Goal: Task Accomplishment & Management: Manage account settings

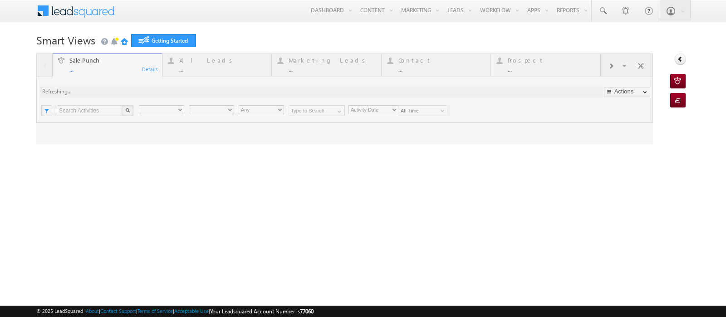
type input "Any Owner"
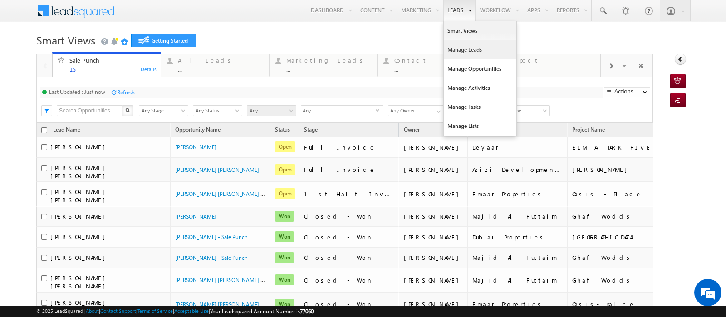
click at [448, 48] on link "Manage Leads" at bounding box center [480, 49] width 73 height 19
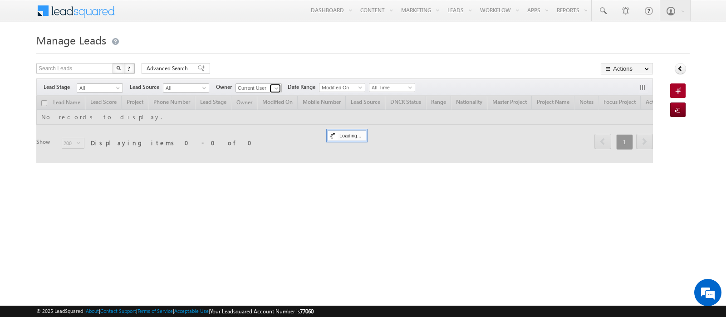
click at [270, 87] on link at bounding box center [275, 88] width 11 height 9
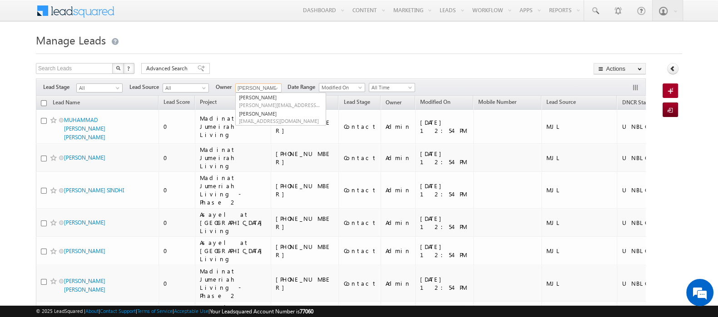
type input "[PERSON_NAME]"
click at [301, 64] on div "Search Leads X ? 115853 results found Advanced Search Advanced Search Advanced …" at bounding box center [341, 69] width 610 height 13
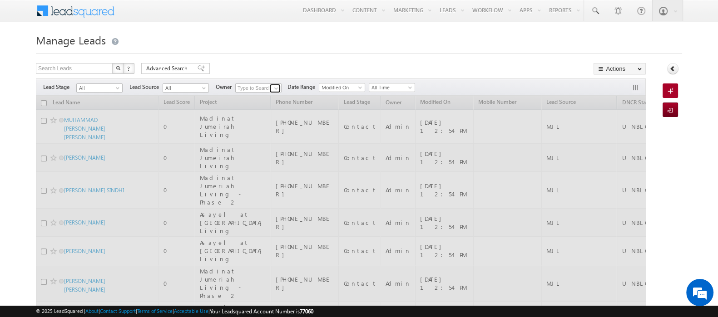
click at [274, 89] on span at bounding box center [275, 88] width 7 height 7
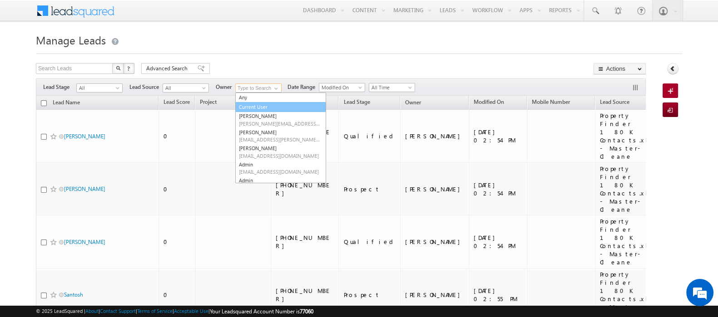
click at [253, 107] on link "Current User" at bounding box center [280, 107] width 91 height 10
type input "Current User"
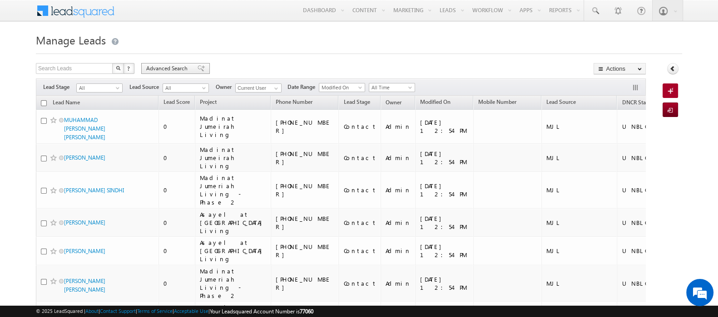
click at [173, 71] on span "Advanced Search" at bounding box center [168, 68] width 44 height 8
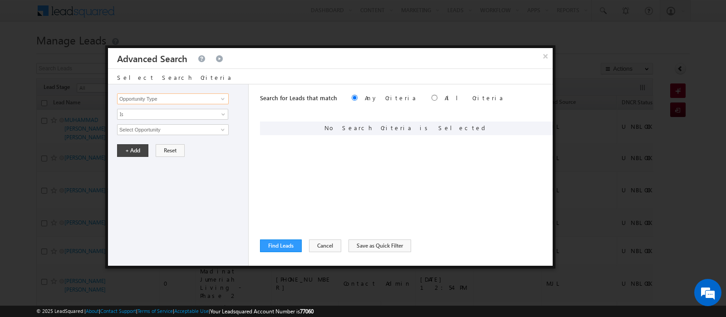
click at [170, 96] on input "Opportunity Type" at bounding box center [173, 99] width 112 height 11
click at [157, 127] on link "Lead Source" at bounding box center [173, 127] width 112 height 10
type input "Lead Source"
click at [149, 128] on span "None Selected" at bounding box center [169, 130] width 103 height 10
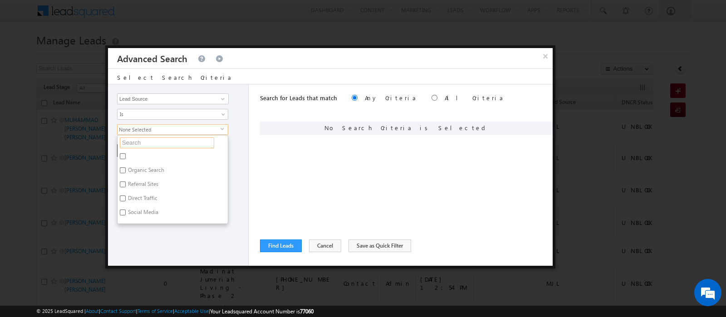
click at [152, 143] on input "text" at bounding box center [167, 143] width 94 height 11
type input "nad"
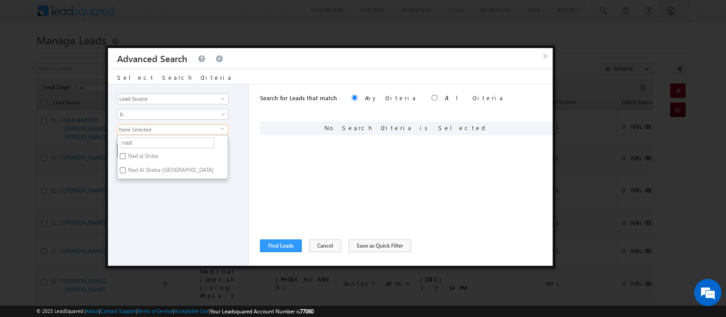
click at [152, 154] on label "Nad al Shiba" at bounding box center [142, 158] width 49 height 14
click at [126, 154] on input "Nad al Shiba" at bounding box center [123, 156] width 6 height 6
checkbox input "true"
click at [154, 172] on label "Nad Al Sheba-[GEOGRAPHIC_DATA]" at bounding box center [170, 172] width 105 height 14
click at [126, 172] on input "Nad Al Sheba-[GEOGRAPHIC_DATA]" at bounding box center [123, 171] width 6 height 6
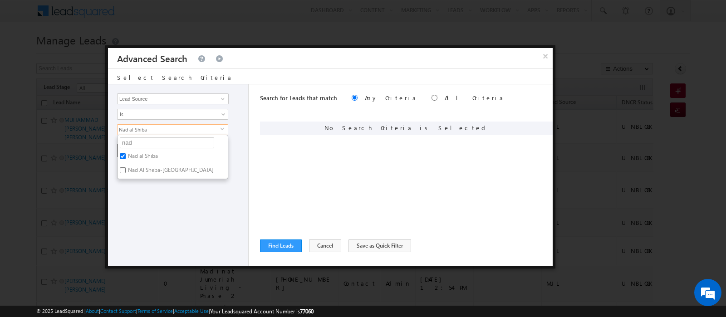
checkbox input "true"
click at [127, 143] on input "nad" at bounding box center [167, 143] width 94 height 11
type input "mira"
click at [277, 158] on div "Search for Leads that match Any Criteria All Criteria Note that the current tri…" at bounding box center [406, 175] width 293 height 182
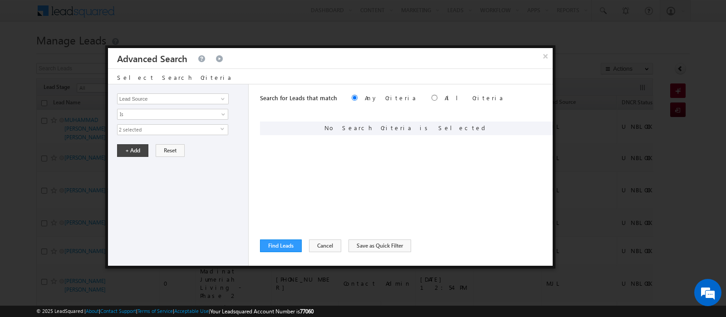
click at [144, 132] on span "2 selected" at bounding box center [169, 130] width 103 height 10
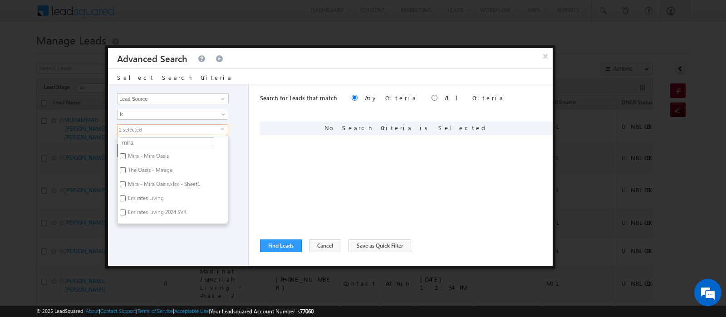
click at [267, 155] on div "Search for Leads that match Any Criteria All Criteria Note that the current tri…" at bounding box center [406, 175] width 293 height 182
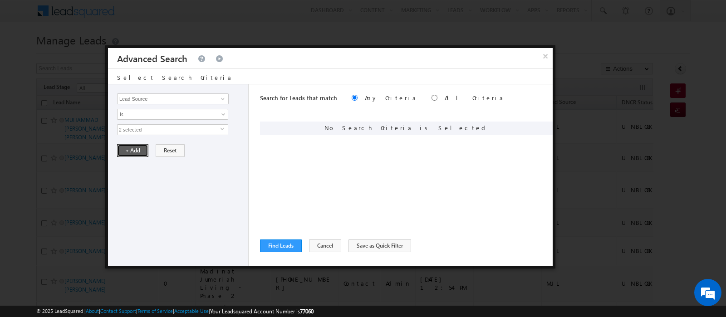
click at [129, 153] on button "+ Add" at bounding box center [132, 150] width 31 height 13
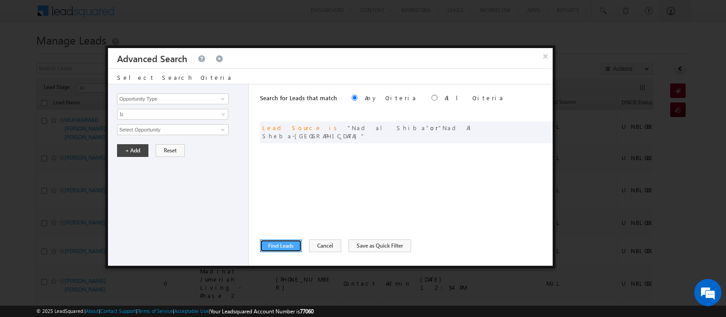
click at [286, 251] on button "Find Leads" at bounding box center [281, 246] width 42 height 13
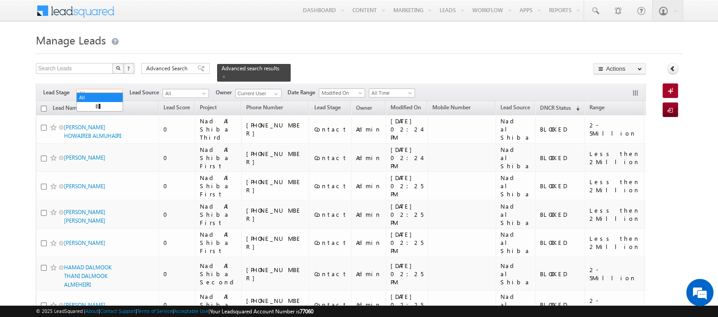
click at [117, 92] on span at bounding box center [118, 95] width 7 height 7
click at [104, 108] on link "Contact" at bounding box center [100, 107] width 46 height 8
click at [44, 106] on input "checkbox" at bounding box center [44, 109] width 6 height 6
checkbox input "true"
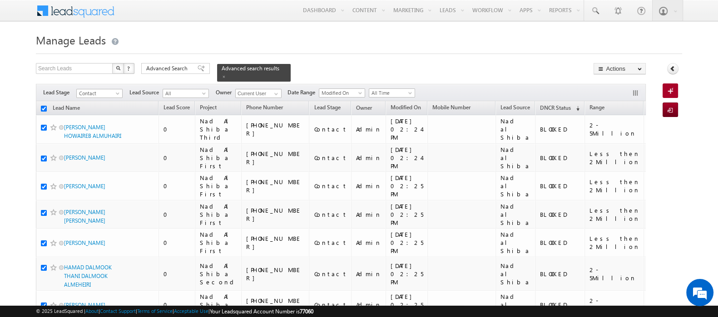
checkbox input "true"
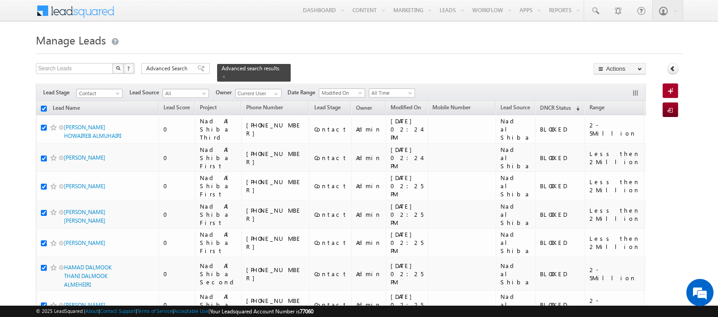
checkbox input "true"
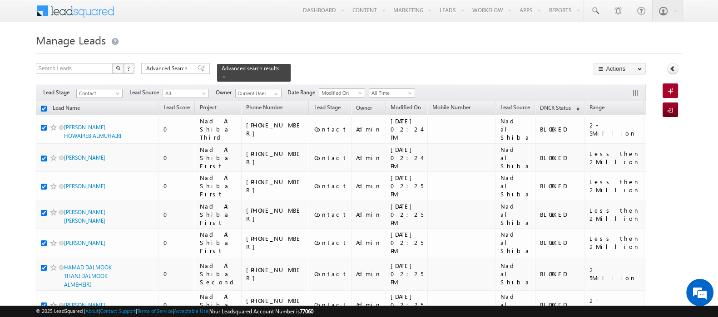
checkbox input "true"
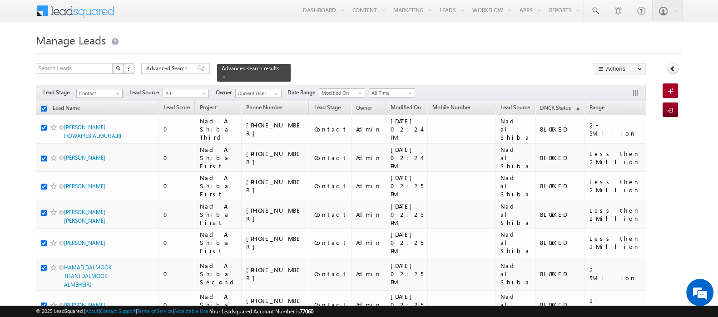
checkbox input "true"
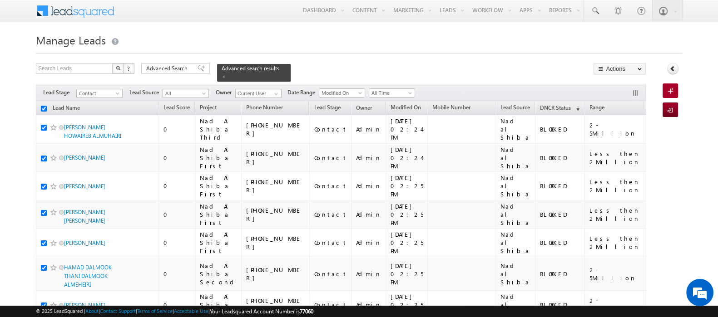
checkbox input "true"
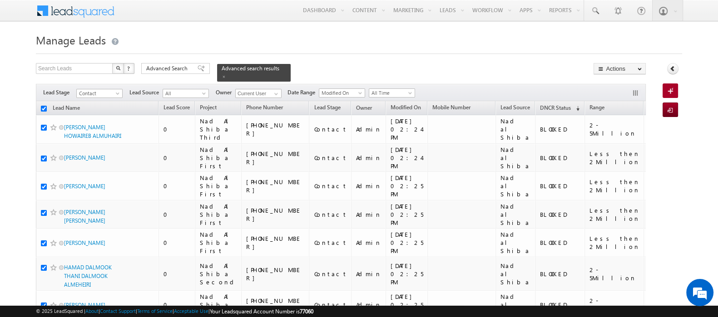
checkbox input "true"
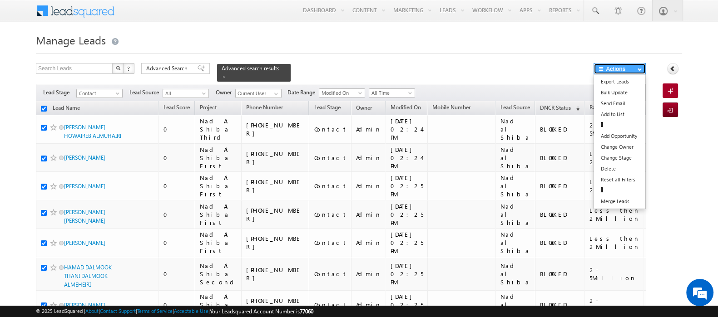
click at [615, 67] on button "Actions" at bounding box center [619, 68] width 52 height 11
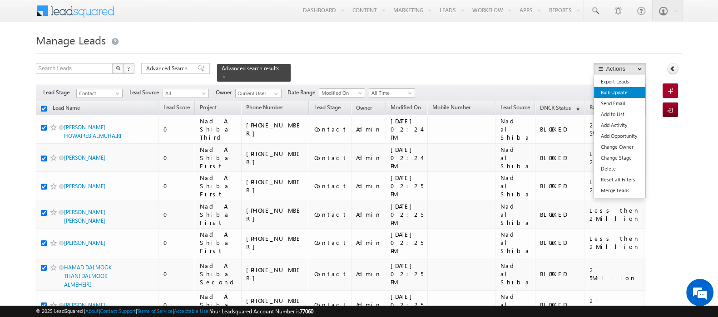
click at [616, 96] on link "Bulk Update" at bounding box center [619, 92] width 51 height 11
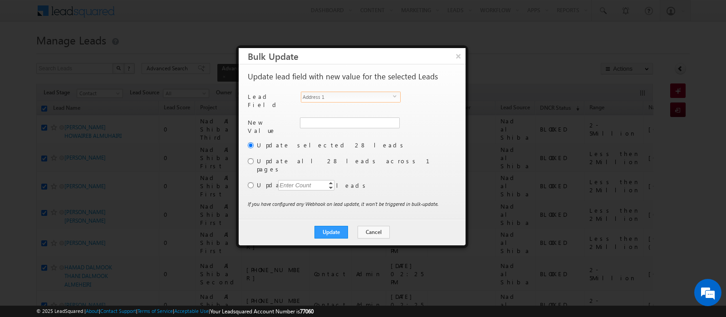
click at [334, 94] on span "Address 1" at bounding box center [347, 97] width 92 height 10
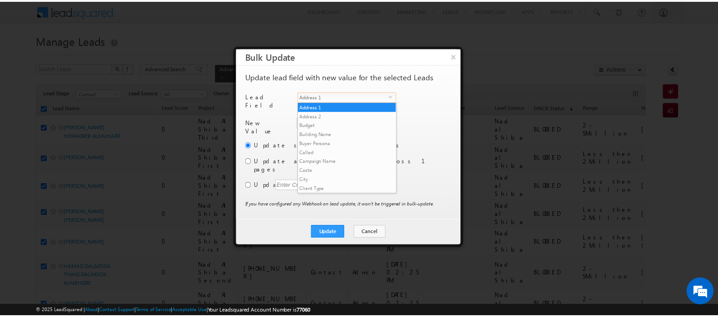
scroll to position [354, 0]
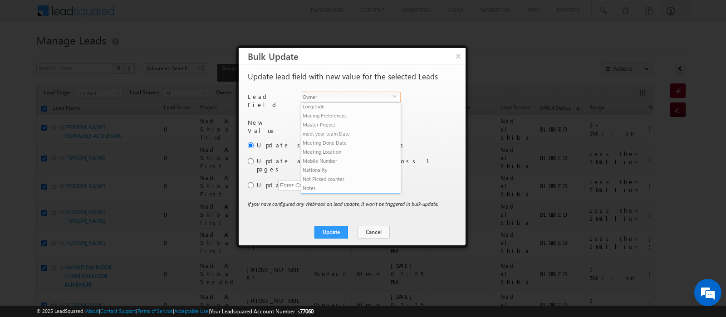
click at [331, 193] on li "Owner" at bounding box center [350, 197] width 99 height 9
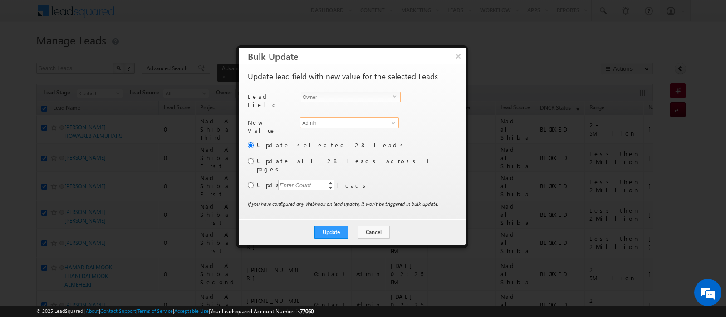
click at [321, 119] on input "Admin" at bounding box center [349, 123] width 99 height 11
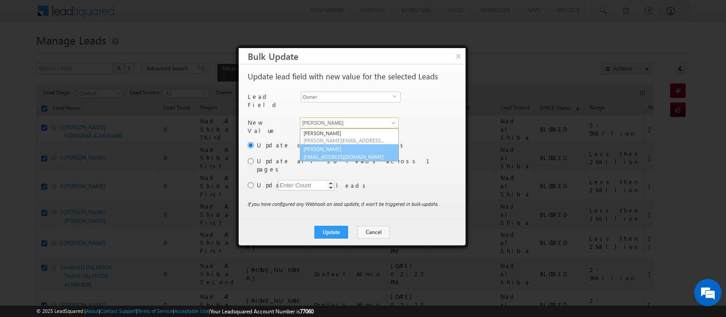
click at [337, 153] on span "[EMAIL_ADDRESS][DOMAIN_NAME]" at bounding box center [345, 156] width 82 height 7
type input "[PERSON_NAME]"
click at [248, 158] on input "radio" at bounding box center [251, 161] width 6 height 6
radio input "true"
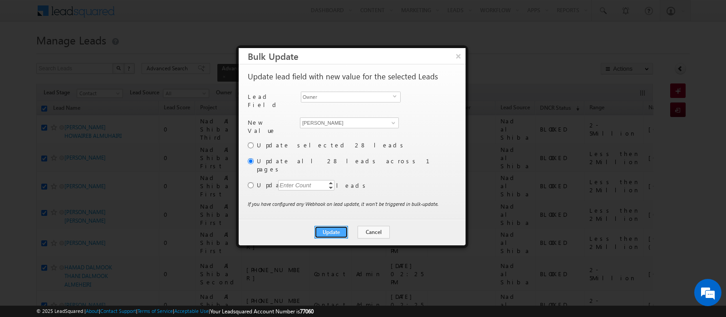
click at [332, 226] on button "Update" at bounding box center [332, 232] width 34 height 13
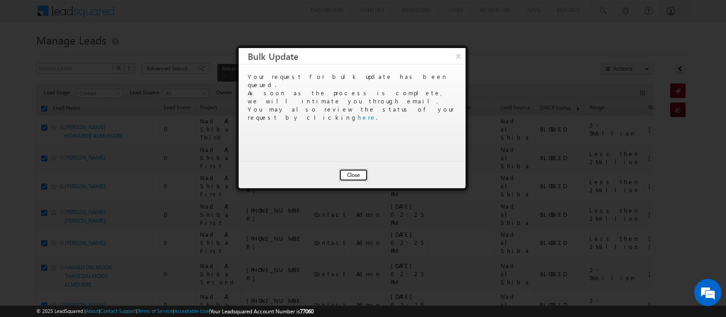
click at [352, 175] on button "Close" at bounding box center [353, 175] width 29 height 13
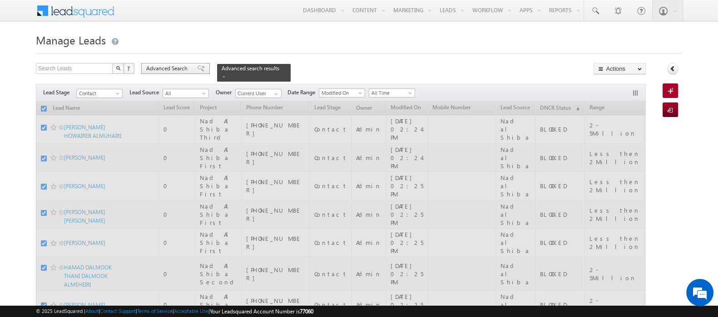
checkbox input "false"
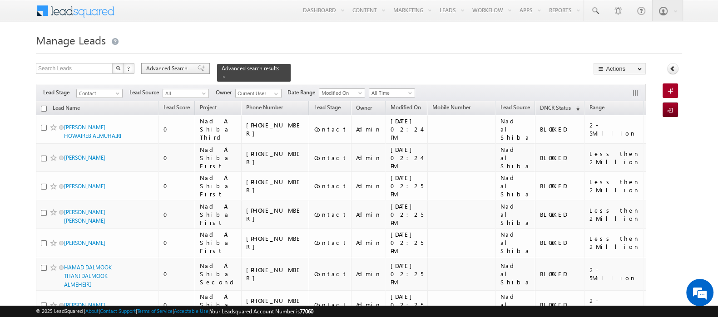
click at [177, 67] on span "Advanced Search" at bounding box center [168, 68] width 44 height 8
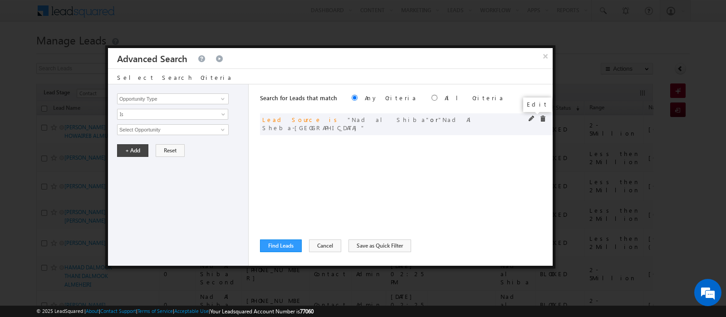
click at [531, 119] on span at bounding box center [532, 119] width 6 height 6
click at [166, 133] on span "2 selected" at bounding box center [169, 130] width 103 height 10
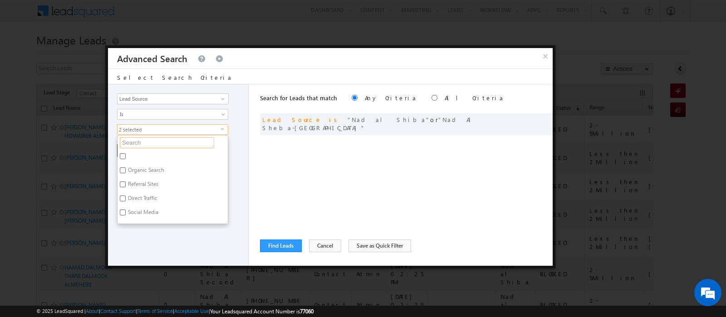
click at [132, 142] on input "text" at bounding box center [167, 143] width 94 height 11
type input "mira o"
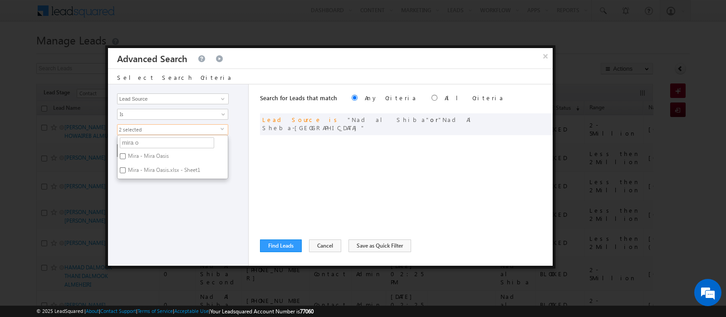
click at [132, 157] on label "Mira - Mira Oasis" at bounding box center [148, 158] width 60 height 14
click at [126, 157] on input "Mira - Mira Oasis" at bounding box center [123, 156] width 6 height 6
checkbox input "true"
click at [134, 169] on label "Mira - Mira Oasis.xlsx - Sheet1" at bounding box center [164, 172] width 92 height 14
click at [126, 169] on input "Mira - Mira Oasis.xlsx - Sheet1" at bounding box center [123, 171] width 6 height 6
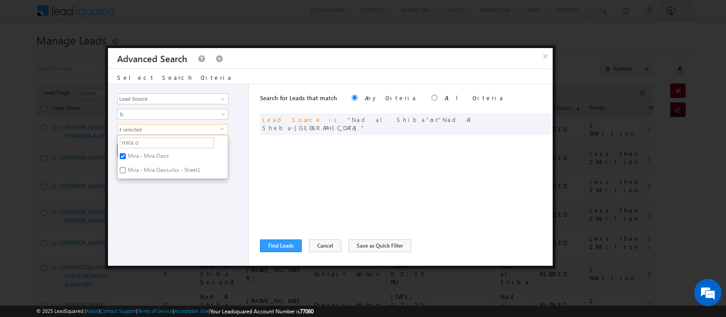
checkbox input "true"
click at [146, 205] on div "Opportunity Type Lead Activity Task Sales Group Prospect Id Address 1 Address 2…" at bounding box center [178, 175] width 141 height 182
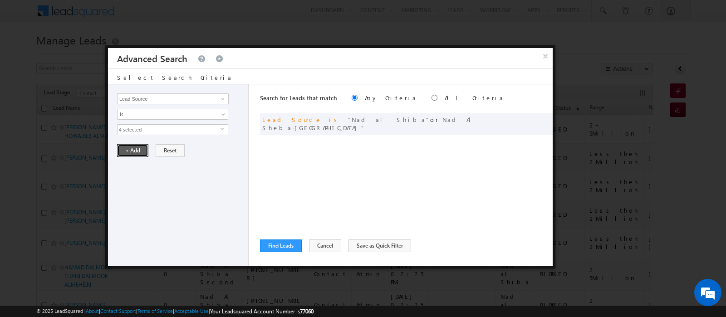
click at [124, 146] on button "+ Add" at bounding box center [132, 150] width 31 height 13
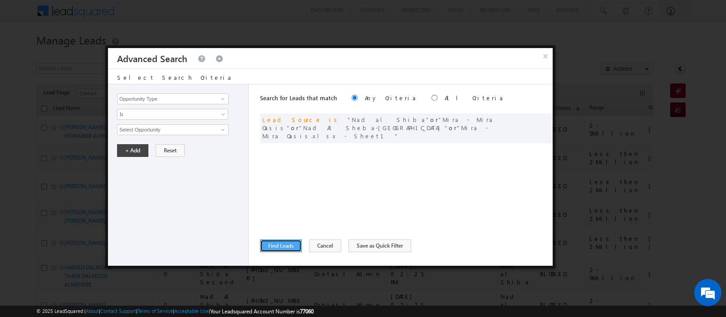
click at [288, 240] on button "Find Leads" at bounding box center [281, 246] width 42 height 13
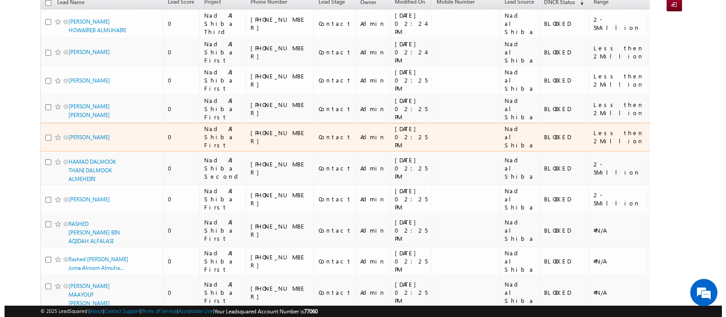
scroll to position [0, 0]
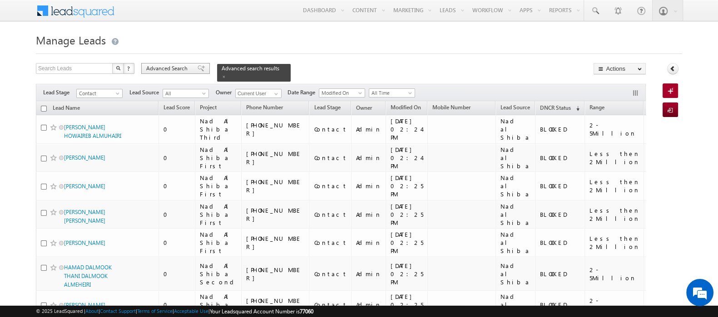
click at [145, 63] on div "Advanced Search" at bounding box center [175, 68] width 69 height 11
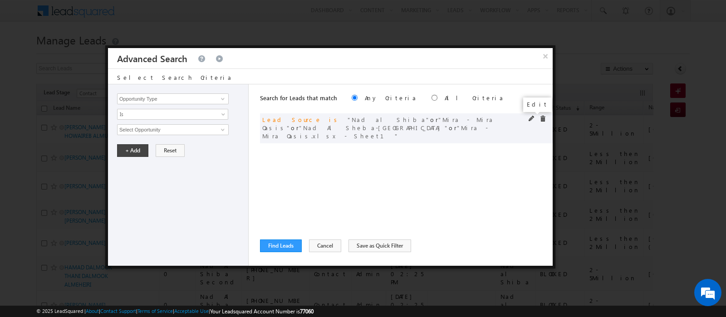
click at [531, 117] on span at bounding box center [532, 119] width 6 height 6
click at [167, 136] on div "Opportunity Type Lead Activity Task Sales Group Prospect Id Address 1 Address 2…" at bounding box center [178, 175] width 141 height 182
click at [173, 129] on span "4 selected" at bounding box center [169, 130] width 103 height 10
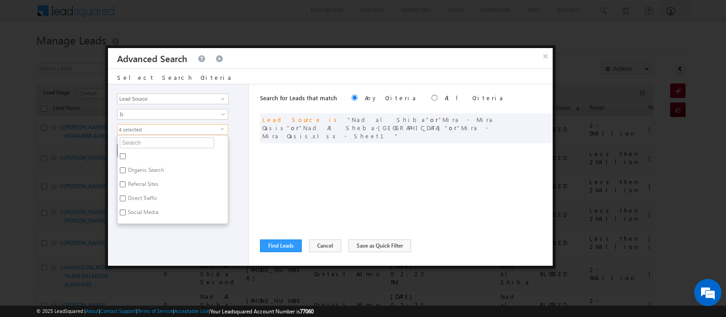
click at [141, 147] on ul "Organic Search Referral Sites Direct Traffic Social Media Inbound Email Inbound…" at bounding box center [172, 179] width 111 height 89
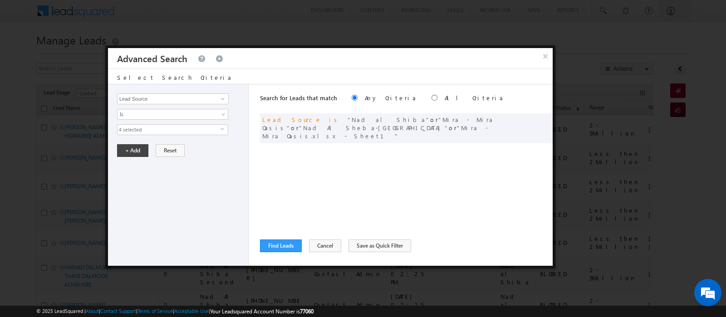
click at [131, 130] on span "4 selected" at bounding box center [169, 130] width 103 height 10
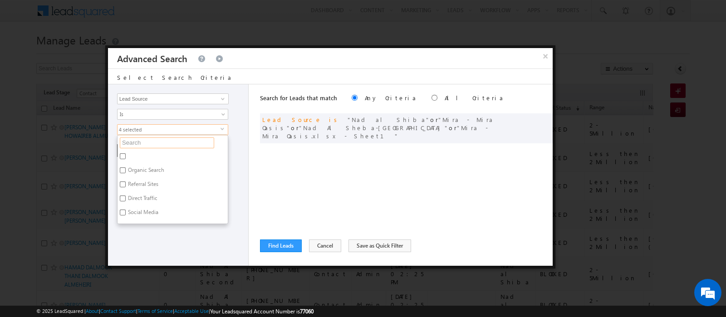
click at [132, 143] on input "text" at bounding box center [167, 143] width 94 height 11
type input "nad"
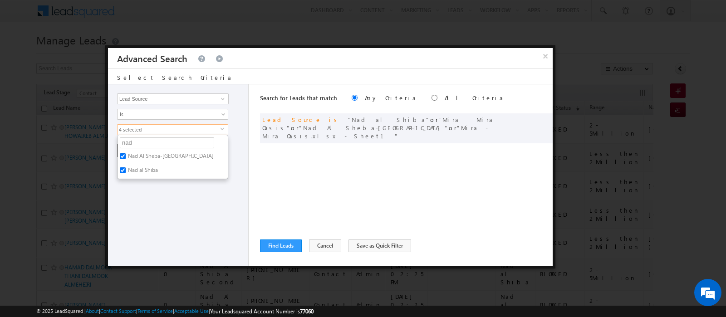
click at [142, 156] on label "Nad Al Sheba-[GEOGRAPHIC_DATA]" at bounding box center [170, 158] width 105 height 14
click at [126, 156] on input "Nad Al Sheba-[GEOGRAPHIC_DATA]" at bounding box center [123, 156] width 6 height 6
checkbox input "false"
click at [143, 167] on label "Nad al Shiba" at bounding box center [142, 172] width 49 height 14
click at [126, 168] on input "Nad al Shiba" at bounding box center [123, 171] width 6 height 6
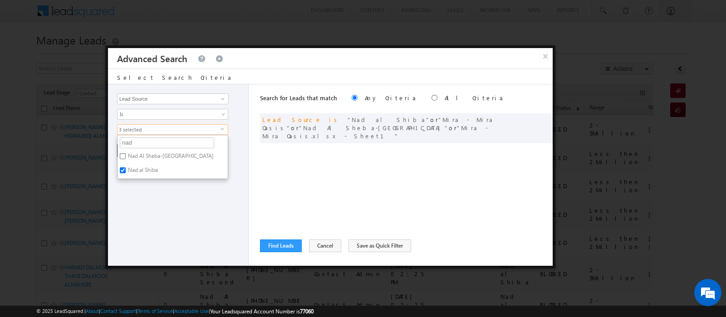
checkbox input "false"
click at [159, 235] on div "Opportunity Type Lead Activity Task Sales Group Prospect Id Address 1 Address 2…" at bounding box center [178, 175] width 141 height 182
click at [132, 144] on button "+ Add" at bounding box center [132, 150] width 31 height 13
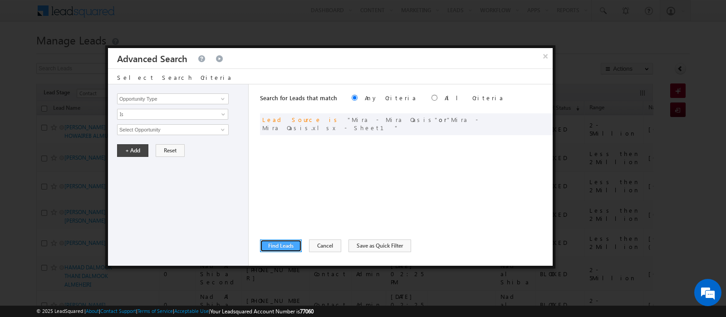
click at [284, 245] on button "Find Leads" at bounding box center [281, 246] width 42 height 13
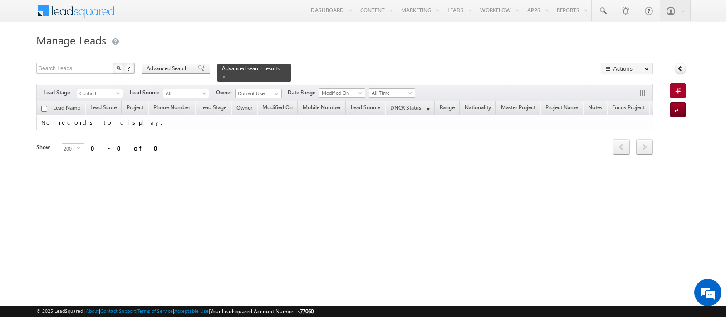
click at [178, 67] on span "Advanced Search" at bounding box center [169, 68] width 44 height 8
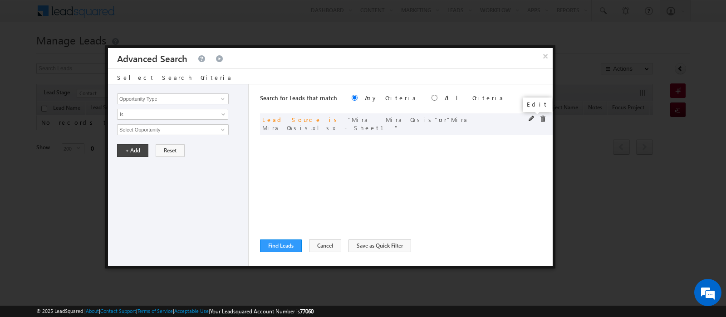
click at [533, 118] on span at bounding box center [532, 119] width 6 height 6
click at [167, 129] on span "None Selected" at bounding box center [169, 130] width 103 height 10
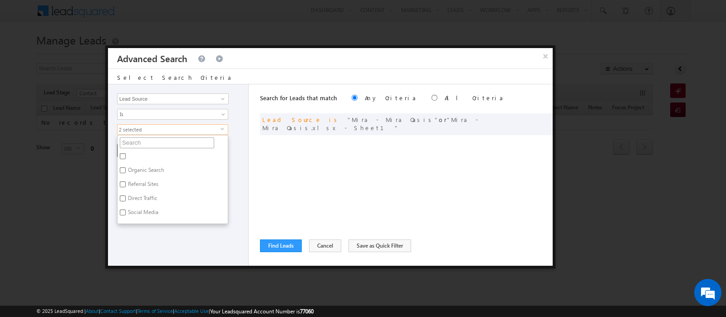
click at [163, 139] on input "text" at bounding box center [167, 143] width 94 height 11
type input "down"
type input "downt"
click at [123, 155] on input "DOWNTOWN [GEOGRAPHIC_DATA]" at bounding box center [123, 156] width 6 height 6
checkbox input "true"
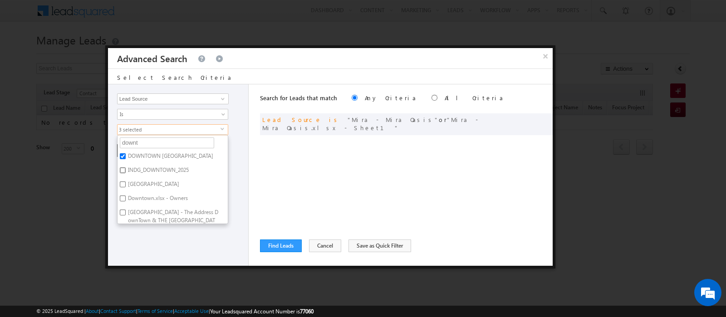
click at [125, 168] on input "INDG_DOWNTOWN_2025" at bounding box center [123, 171] width 6 height 6
checkbox input "true"
click at [127, 183] on label "[GEOGRAPHIC_DATA]" at bounding box center [153, 186] width 71 height 14
click at [126, 183] on input "[GEOGRAPHIC_DATA]" at bounding box center [123, 185] width 6 height 6
checkbox input "true"
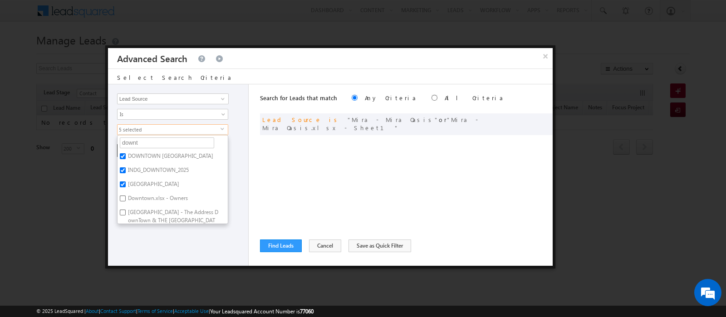
click at [128, 199] on label "Downtown.xlsx - Owners" at bounding box center [157, 200] width 79 height 14
click at [126, 199] on input "Downtown.xlsx - Owners" at bounding box center [123, 199] width 6 height 6
checkbox input "true"
click at [130, 215] on label "[GEOGRAPHIC_DATA] - The Address DownTown & THE [GEOGRAPHIC_DATA] RESIDENCES.xls…" at bounding box center [173, 220] width 110 height 27
click at [126, 215] on input "[GEOGRAPHIC_DATA] - The Address DownTown & THE [GEOGRAPHIC_DATA] RESIDENCES.xls…" at bounding box center [123, 213] width 6 height 6
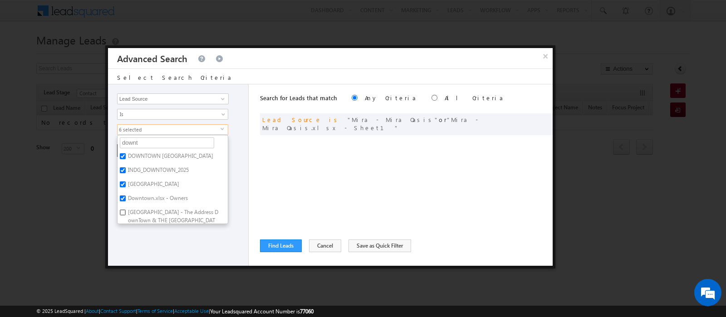
checkbox input "true"
click at [123, 171] on input "Downtown Views.xlsx - Own" at bounding box center [123, 174] width 6 height 6
checkbox input "true"
click at [123, 191] on label "Downtown.xlsx - Society House P & O" at bounding box center [173, 192] width 110 height 19
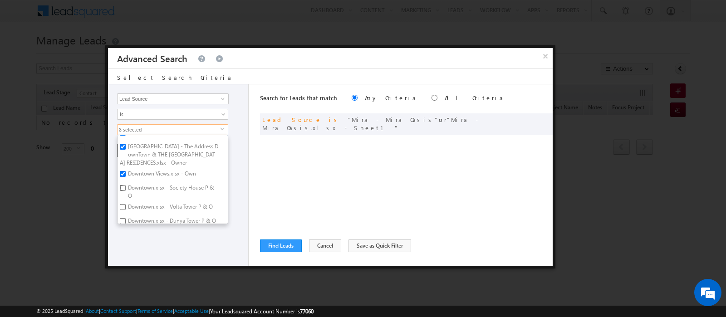
click at [123, 191] on input "Downtown.xlsx - Society House P & O" at bounding box center [123, 188] width 6 height 6
checkbox input "true"
click at [125, 207] on input "Downtown.xlsx - Volta Tower P & O" at bounding box center [123, 207] width 6 height 6
checkbox input "true"
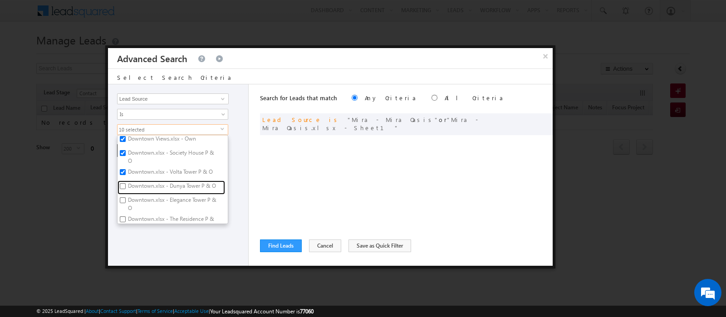
click at [157, 193] on label "Downtown.xlsx - Dunya Tower P & O" at bounding box center [172, 188] width 108 height 14
click at [126, 189] on input "Downtown.xlsx - Dunya Tower P & O" at bounding box center [123, 186] width 6 height 6
checkbox input "true"
click at [161, 206] on label "Downtown.xlsx - Elegance Tower P & O" at bounding box center [173, 204] width 110 height 19
click at [126, 203] on input "Downtown.xlsx - Elegance Tower P & O" at bounding box center [123, 200] width 6 height 6
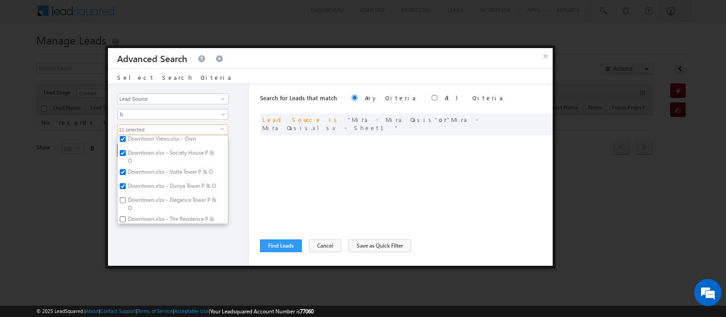
checkbox input "true"
click at [161, 201] on label "Downtown.xlsx - The Residence P & O" at bounding box center [173, 191] width 110 height 19
click at [126, 191] on input "Downtown.xlsx - The Residence P & O" at bounding box center [123, 188] width 6 height 6
checkbox input "true"
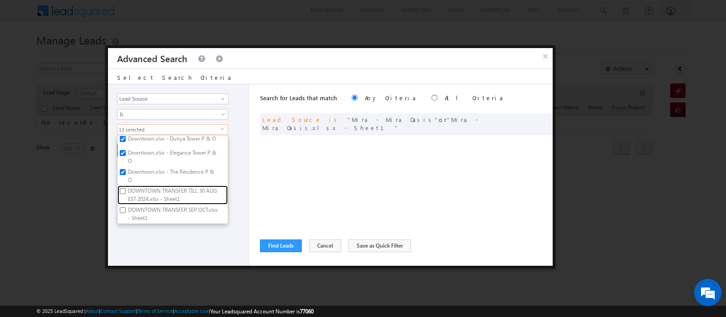
click at [161, 205] on label "DOWNTOWN TRANSFER TILL 30 AUGEST 2024.xlsx - Sheet1" at bounding box center [173, 195] width 110 height 19
click at [126, 194] on input "DOWNTOWN TRANSFER TILL 30 AUGEST 2024.xlsx - Sheet1" at bounding box center [123, 191] width 6 height 6
checkbox input "true"
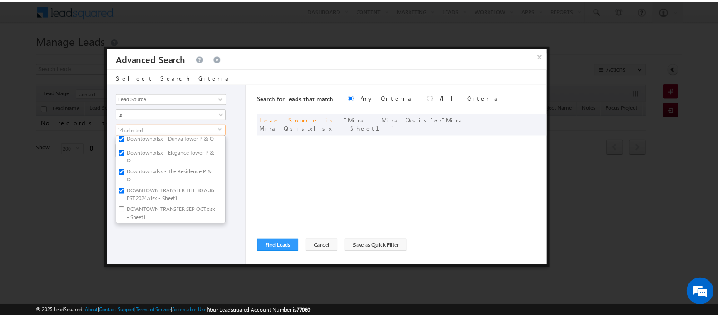
scroll to position [158, 0]
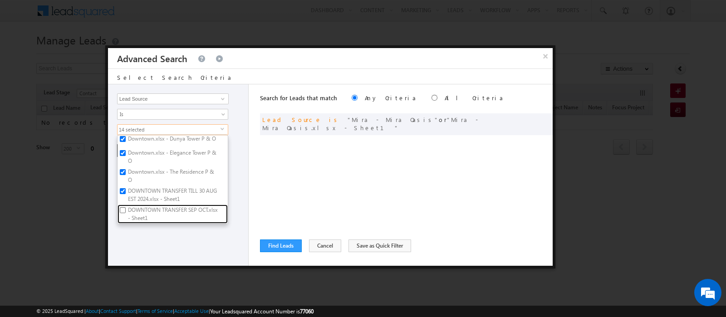
click at [161, 206] on label "DOWNTOWN TRANSFER SEP OCT.xlsx - Sheet1" at bounding box center [173, 214] width 110 height 19
click at [126, 207] on input "DOWNTOWN TRANSFER SEP OCT.xlsx - Sheet1" at bounding box center [123, 210] width 6 height 6
checkbox input "true"
click at [182, 243] on div "Opportunity Type Lead Activity Task Sales Group Prospect Id Address 1 Address 2…" at bounding box center [178, 175] width 141 height 182
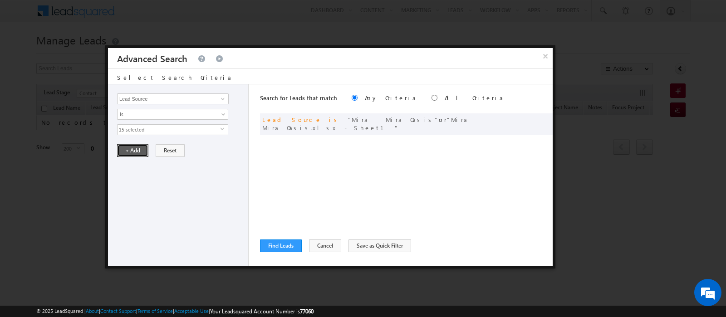
click at [133, 145] on button "+ Add" at bounding box center [132, 150] width 31 height 13
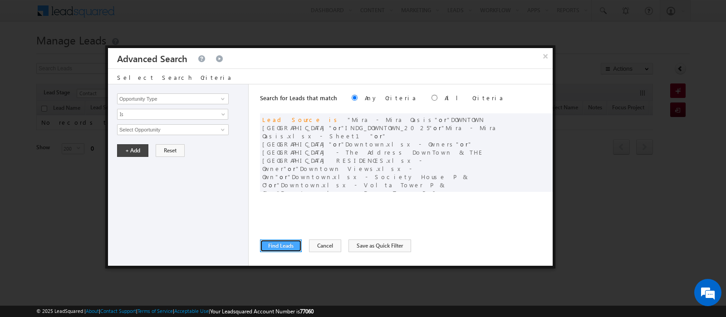
click at [271, 245] on button "Find Leads" at bounding box center [281, 246] width 42 height 13
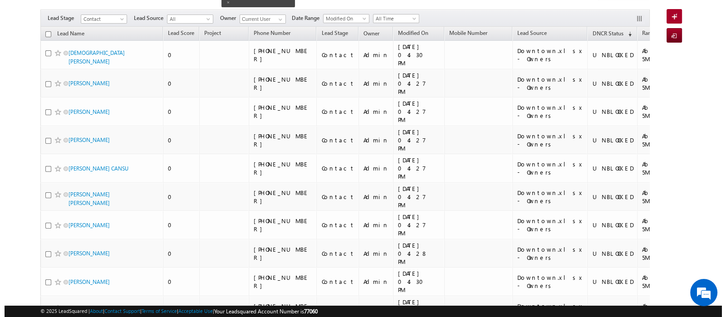
scroll to position [0, 0]
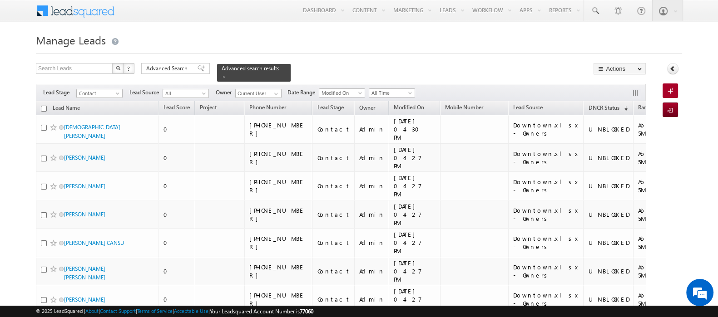
click at [47, 104] on th "Lead Name" at bounding box center [97, 108] width 123 height 14
click at [45, 106] on input "checkbox" at bounding box center [44, 109] width 6 height 6
checkbox input "true"
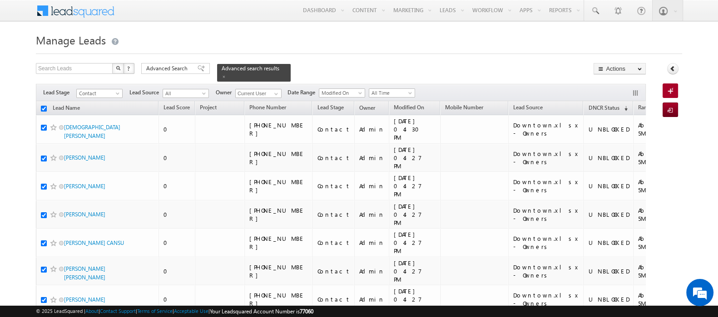
checkbox input "true"
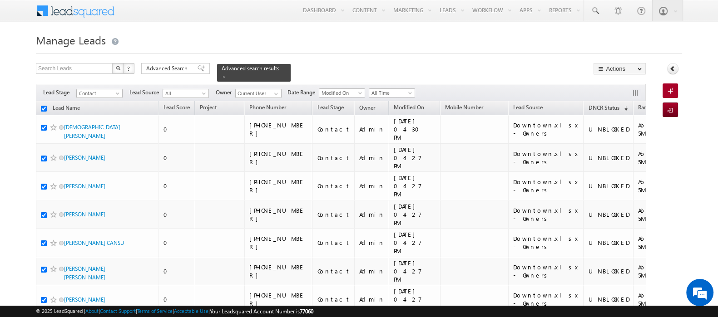
checkbox input "true"
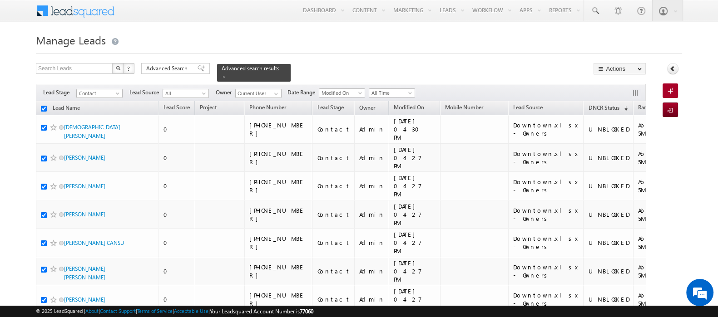
checkbox input "true"
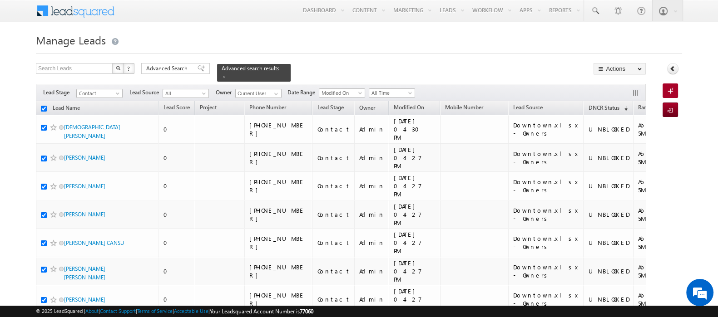
checkbox input "true"
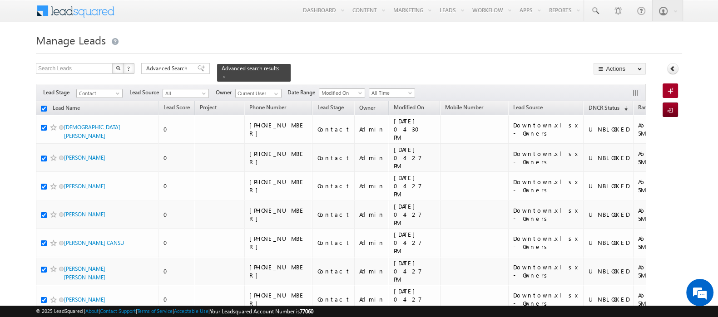
checkbox input "true"
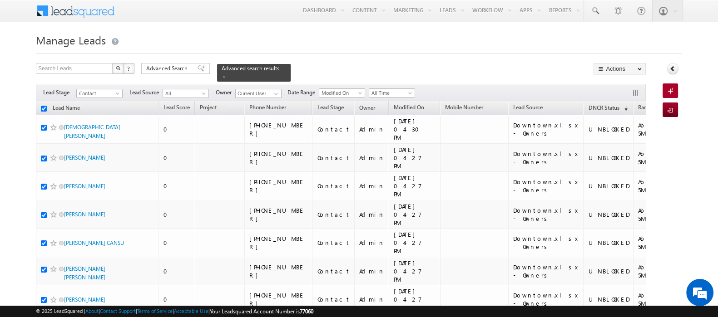
checkbox input "true"
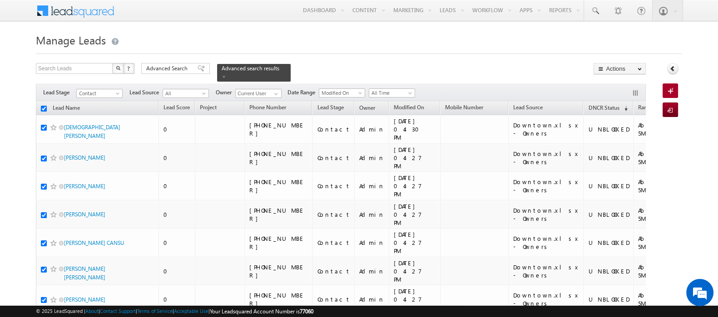
checkbox input "true"
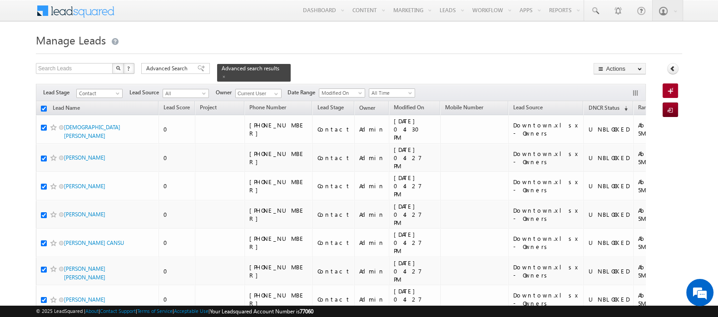
checkbox input "true"
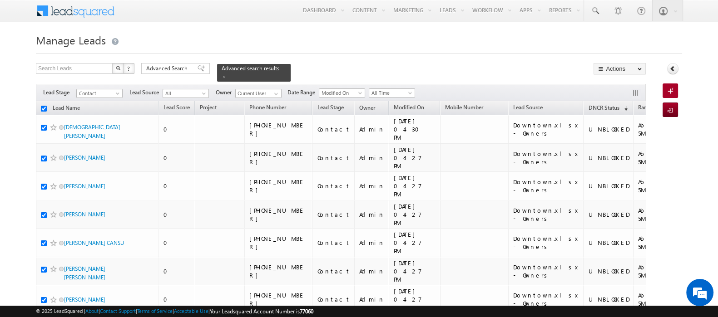
checkbox input "true"
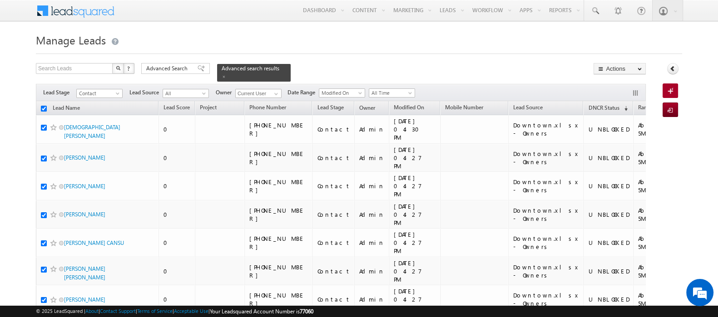
checkbox input "true"
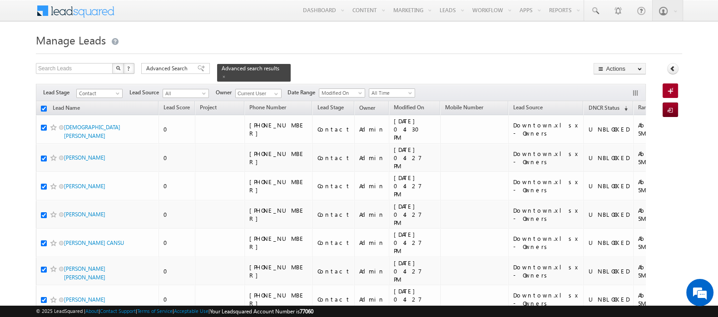
checkbox input "true"
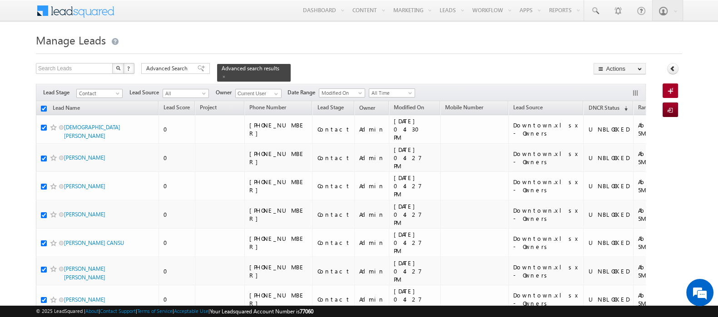
checkbox input "true"
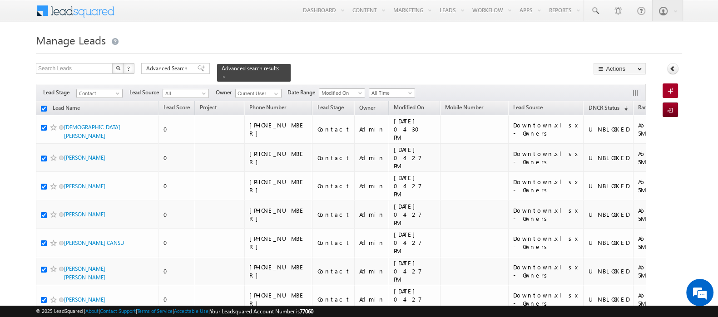
checkbox input "true"
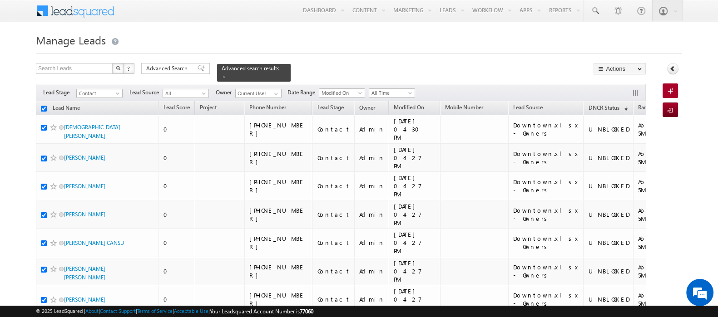
checkbox input "true"
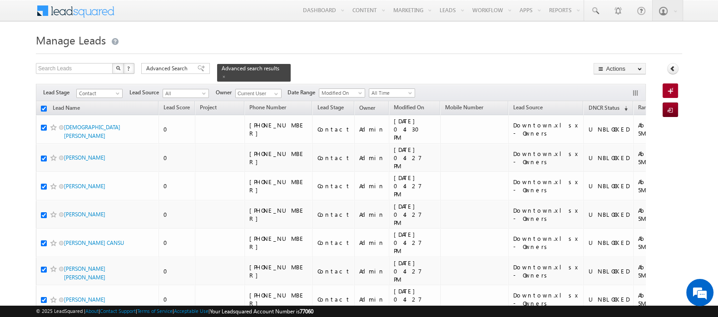
checkbox input "true"
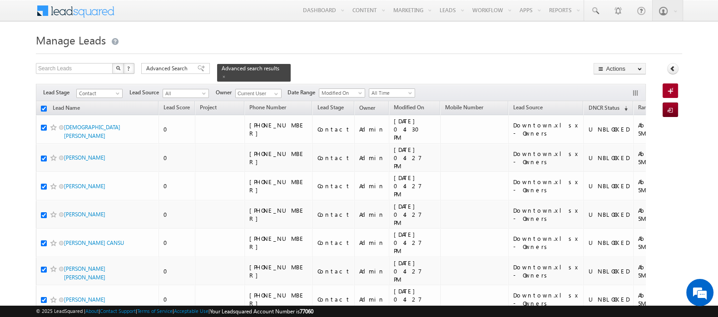
checkbox input "true"
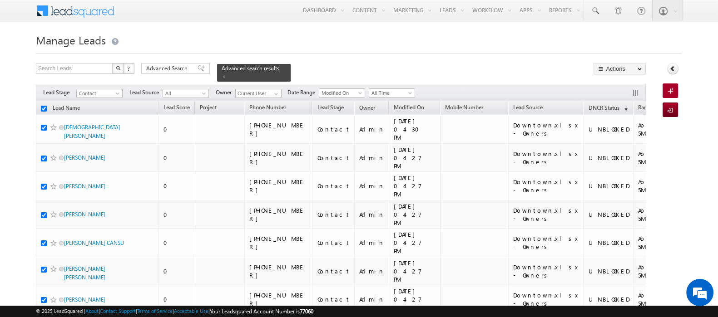
checkbox input "true"
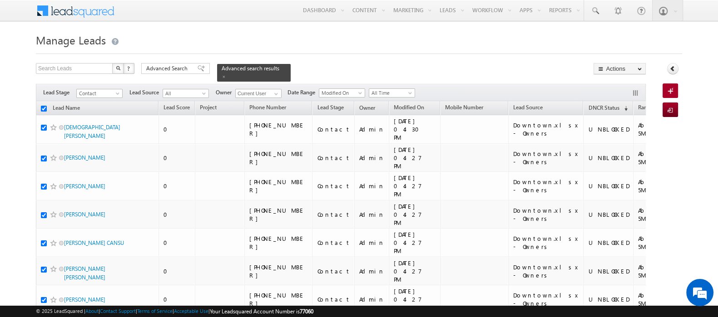
checkbox input "true"
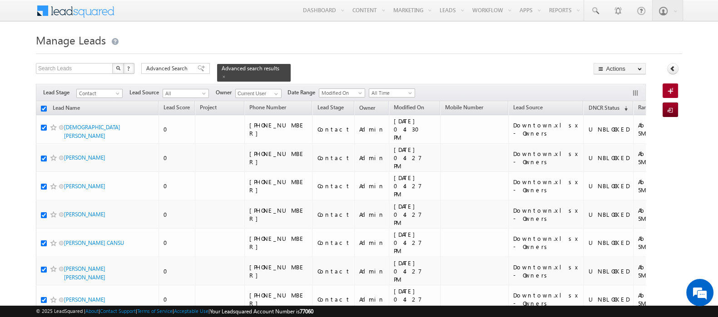
checkbox input "true"
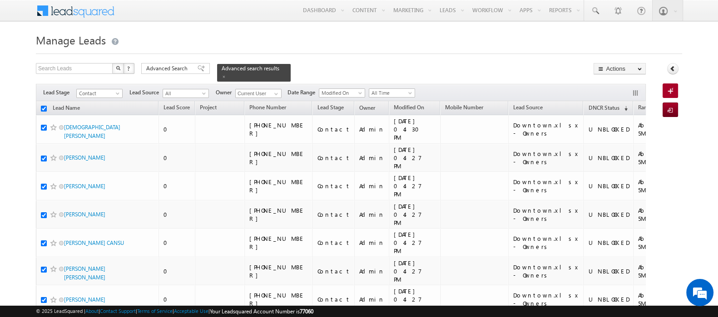
checkbox input "true"
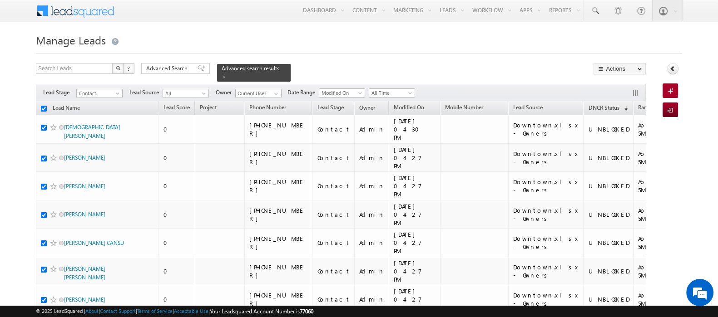
checkbox input "true"
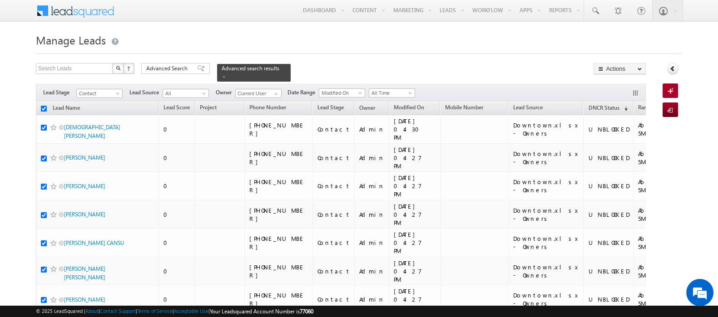
checkbox input "true"
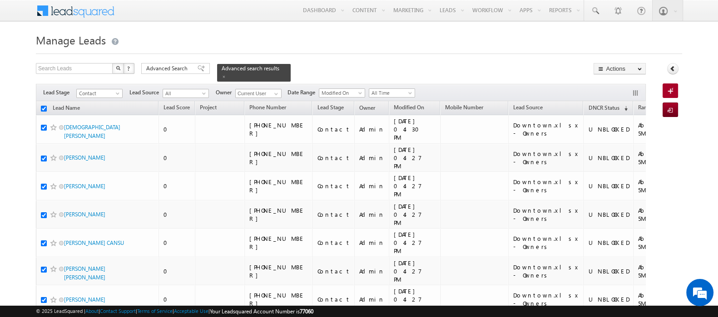
checkbox input "true"
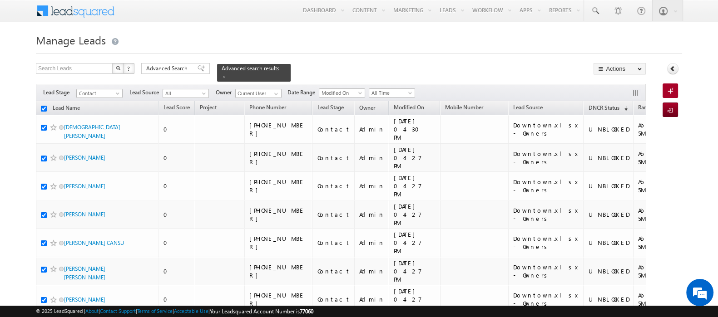
checkbox input "true"
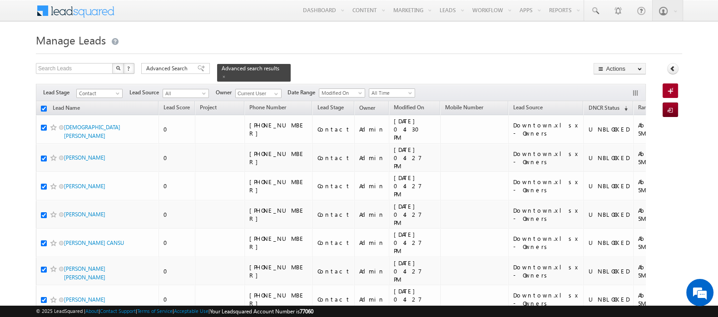
checkbox input "true"
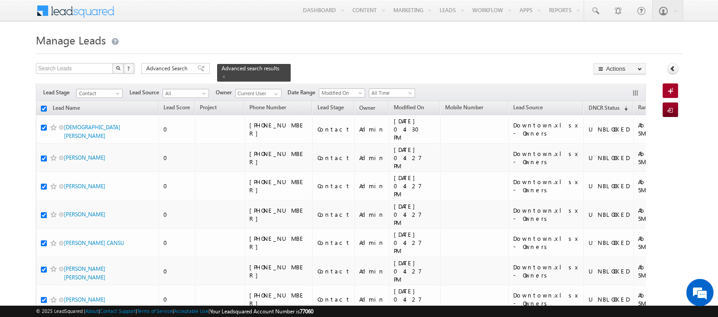
checkbox input "true"
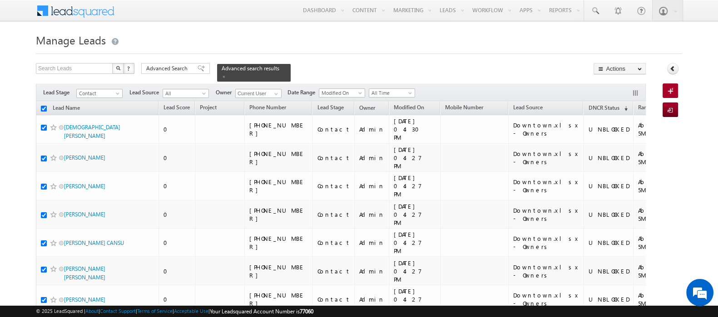
checkbox input "true"
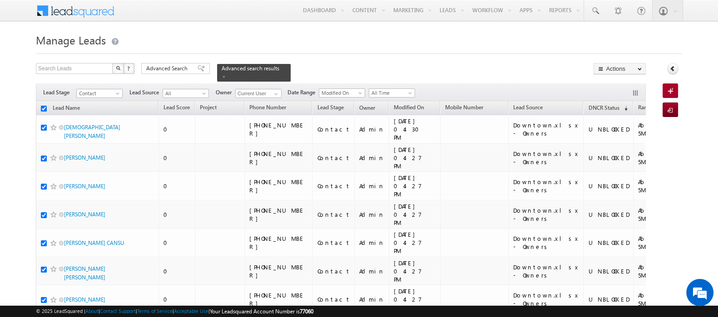
checkbox input "true"
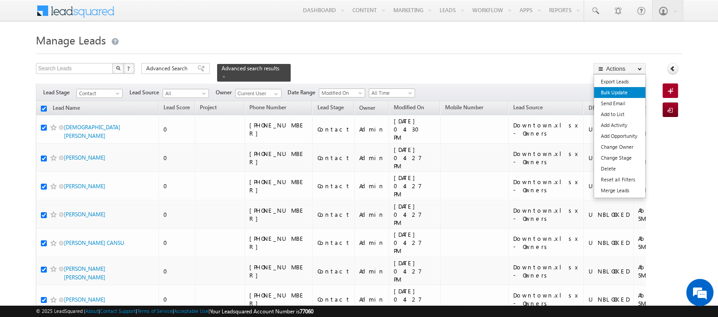
click at [624, 93] on link "Bulk Update" at bounding box center [619, 92] width 51 height 11
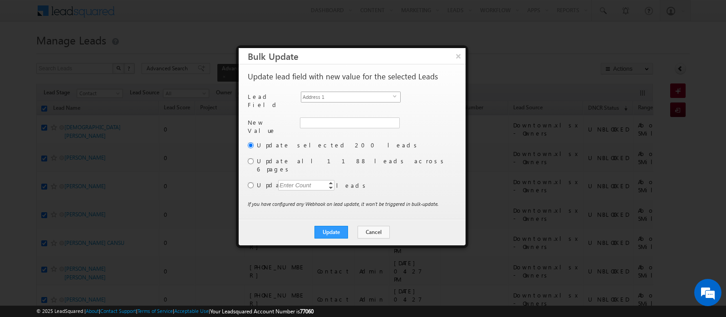
click at [343, 97] on span "Address 1" at bounding box center [347, 97] width 92 height 10
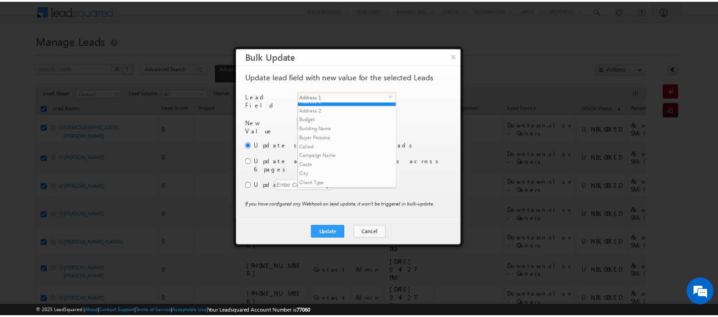
scroll to position [354, 0]
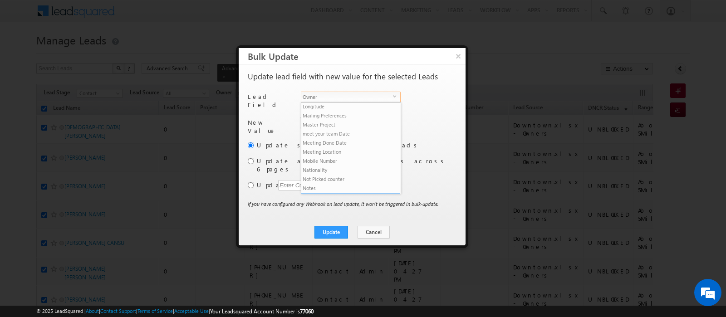
click at [352, 193] on li "Owner" at bounding box center [350, 197] width 99 height 9
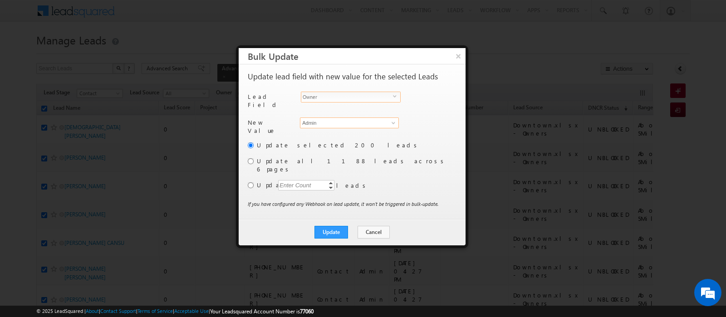
click at [311, 119] on input "Admin" at bounding box center [349, 123] width 99 height 11
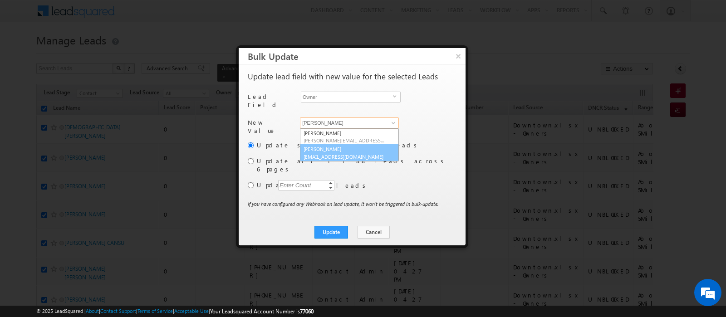
click at [333, 148] on link "[PERSON_NAME] [EMAIL_ADDRESS][DOMAIN_NAME]" at bounding box center [349, 152] width 99 height 17
click at [297, 180] on div "Enter Count" at bounding box center [295, 185] width 35 height 10
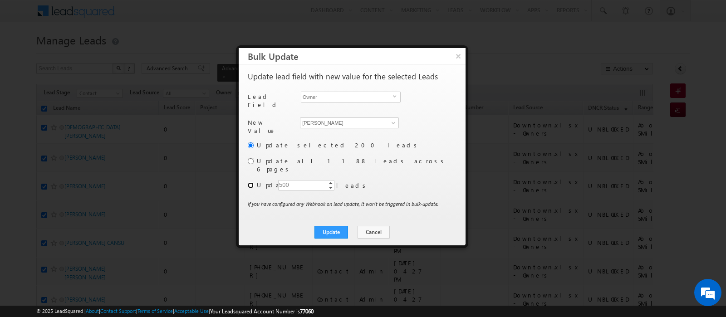
click at [250, 183] on input "radio" at bounding box center [251, 186] width 6 height 6
click at [336, 226] on button "Update" at bounding box center [332, 232] width 34 height 13
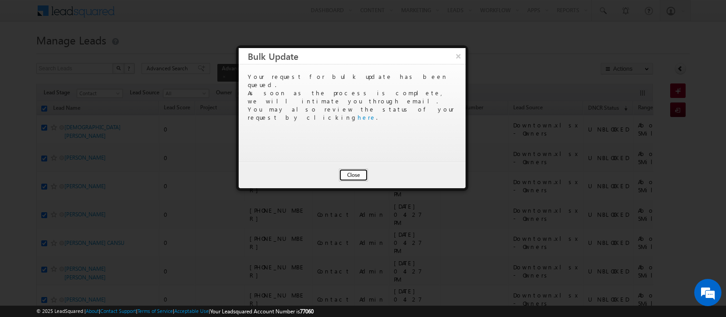
click at [355, 173] on button "Close" at bounding box center [353, 175] width 29 height 13
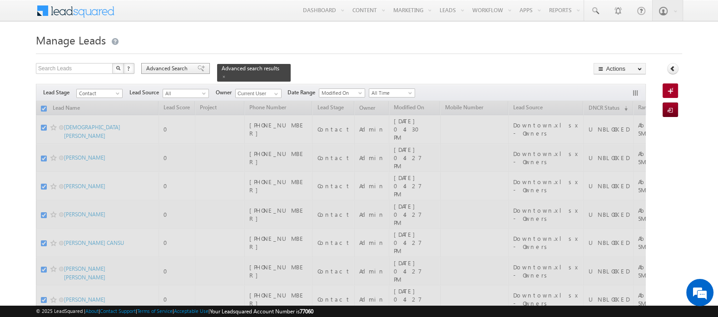
click at [179, 70] on span "Advanced Search" at bounding box center [168, 68] width 44 height 8
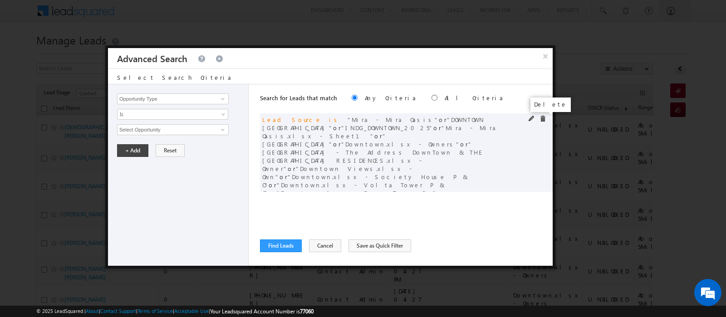
click at [545, 118] on span at bounding box center [543, 119] width 6 height 6
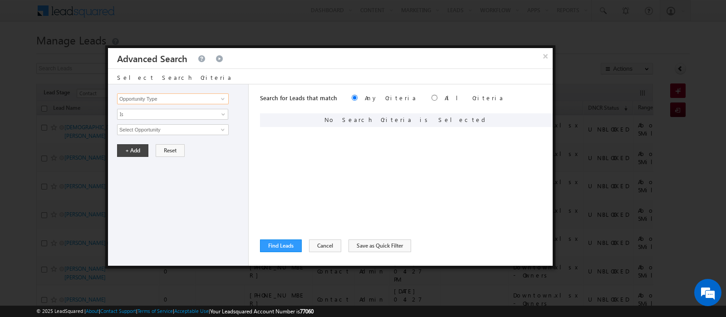
click at [211, 102] on input "Opportunity Type" at bounding box center [173, 99] width 112 height 11
click at [183, 127] on link "Lead Source" at bounding box center [173, 127] width 112 height 10
click at [154, 131] on span "None Selected" at bounding box center [169, 130] width 103 height 10
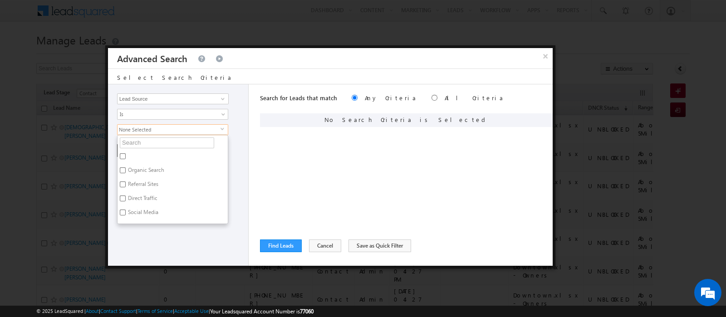
click at [154, 148] on ul "Organic Search Referral Sites Direct Traffic Social Media Inbound Email Inbound…" at bounding box center [172, 179] width 111 height 89
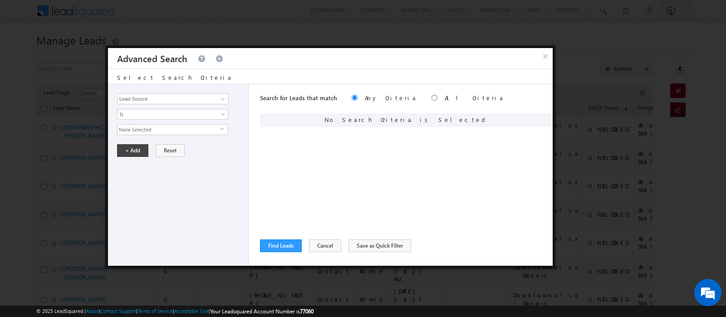
click at [148, 133] on span "None Selected" at bounding box center [169, 130] width 103 height 10
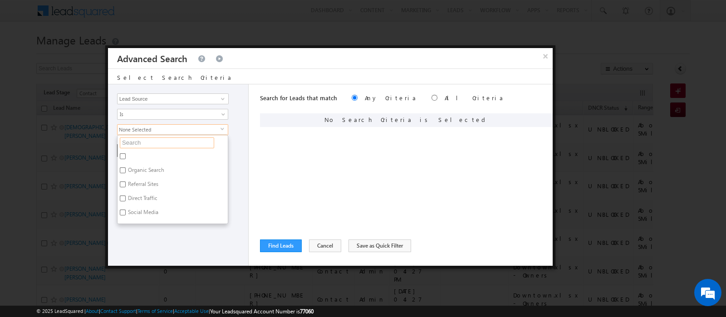
click at [145, 139] on input "text" at bounding box center [167, 143] width 94 height 11
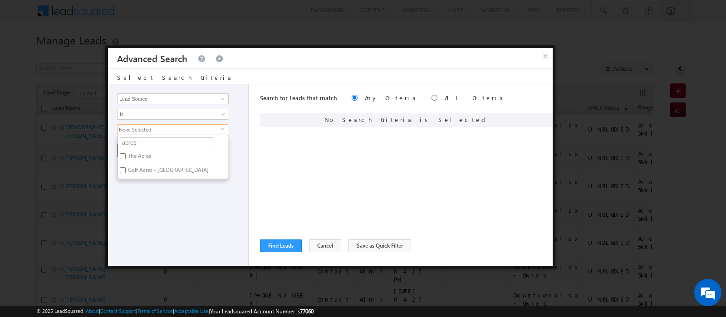
click at [148, 154] on label "The Acres" at bounding box center [139, 158] width 43 height 14
click at [126, 154] on input "The Acres" at bounding box center [123, 156] width 6 height 6
click at [150, 165] on label "Golf Acres - [GEOGRAPHIC_DATA]" at bounding box center [168, 172] width 100 height 14
click at [126, 168] on input "Golf Acres - [GEOGRAPHIC_DATA]" at bounding box center [123, 171] width 6 height 6
click at [162, 202] on div "Opportunity Type Lead Activity Task Sales Group Prospect Id Address 1 Address 2…" at bounding box center [178, 175] width 141 height 182
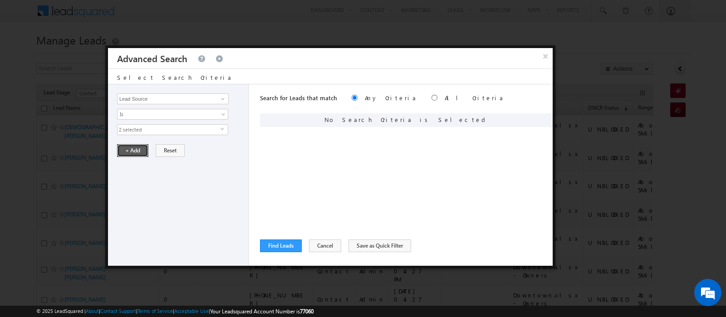
click at [121, 151] on button "+ Add" at bounding box center [132, 150] width 31 height 13
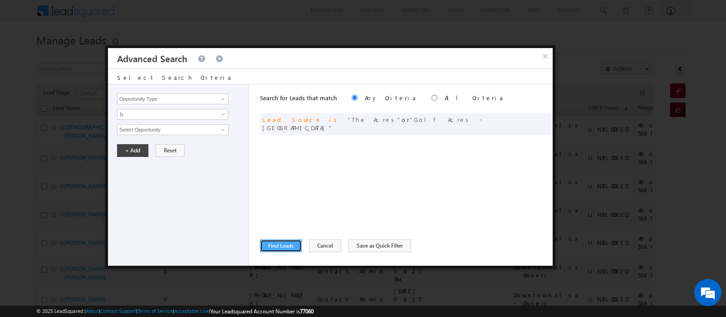
click at [279, 244] on button "Find Leads" at bounding box center [281, 246] width 42 height 13
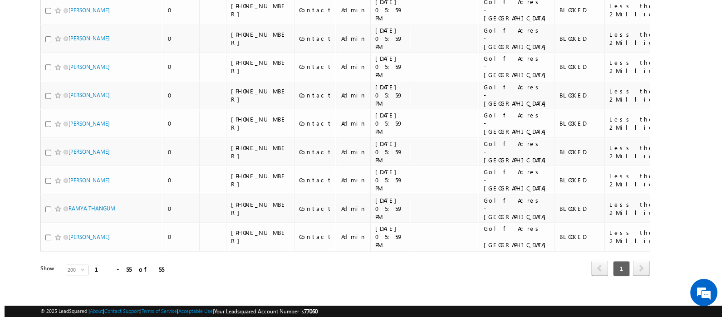
scroll to position [0, 0]
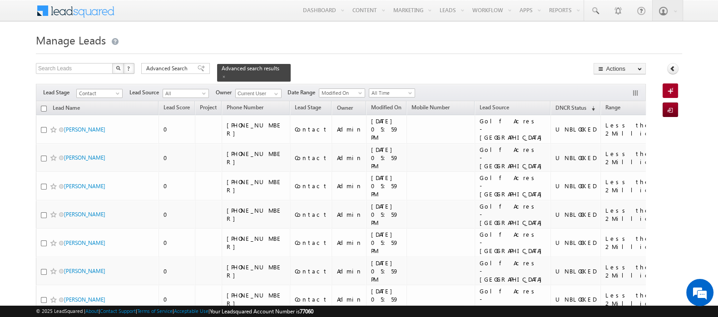
click at [44, 106] on input "checkbox" at bounding box center [44, 109] width 6 height 6
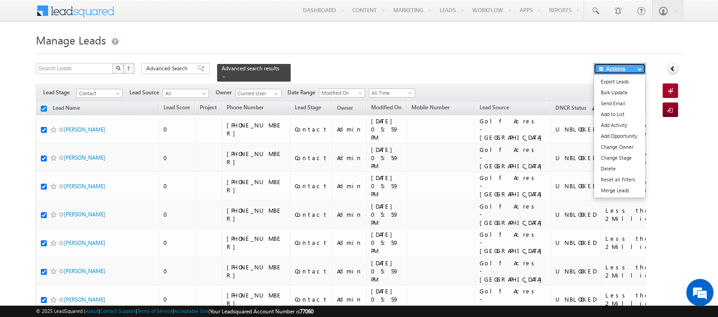
click at [632, 69] on button "Actions" at bounding box center [619, 68] width 52 height 11
click at [625, 93] on link "Bulk Update" at bounding box center [619, 92] width 51 height 11
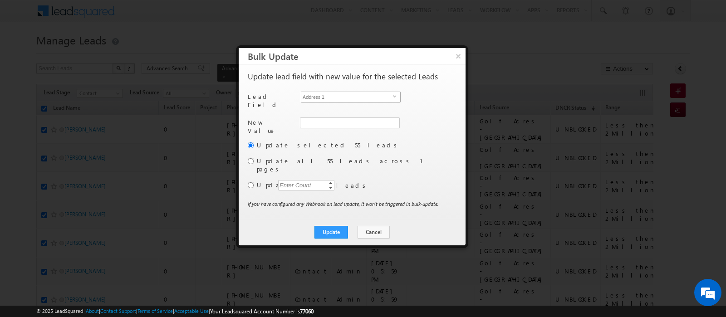
click at [316, 96] on span "Address 1" at bounding box center [347, 97] width 92 height 10
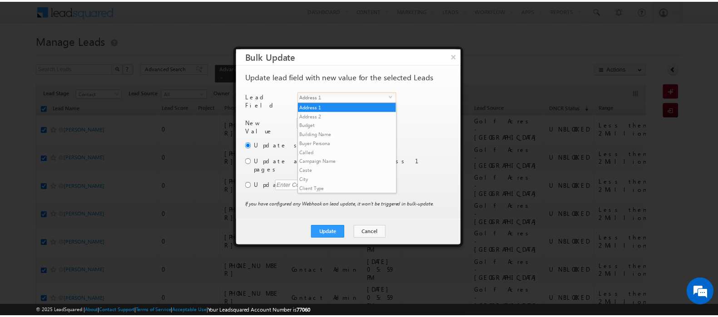
scroll to position [354, 0]
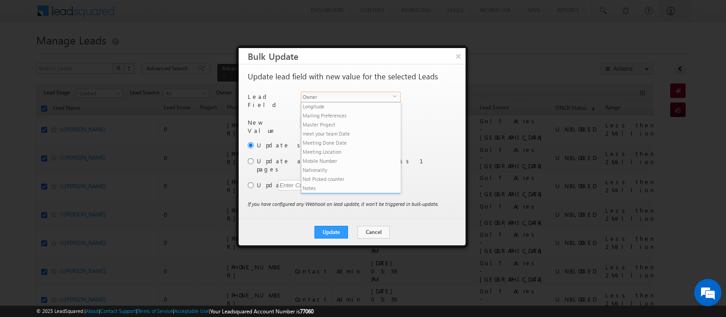
click at [322, 193] on li "Owner" at bounding box center [350, 197] width 99 height 9
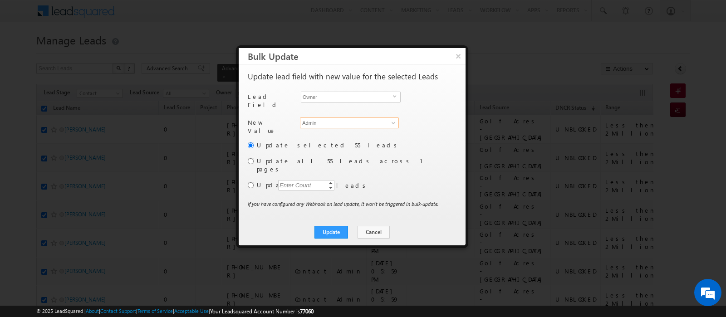
click at [310, 119] on input "Admin" at bounding box center [349, 123] width 99 height 11
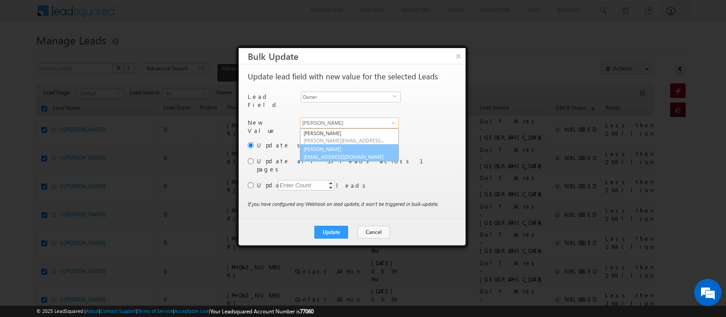
click at [333, 148] on link "[PERSON_NAME] [EMAIL_ADDRESS][DOMAIN_NAME]" at bounding box center [349, 152] width 99 height 17
click at [296, 180] on div "Enter Count" at bounding box center [295, 185] width 35 height 10
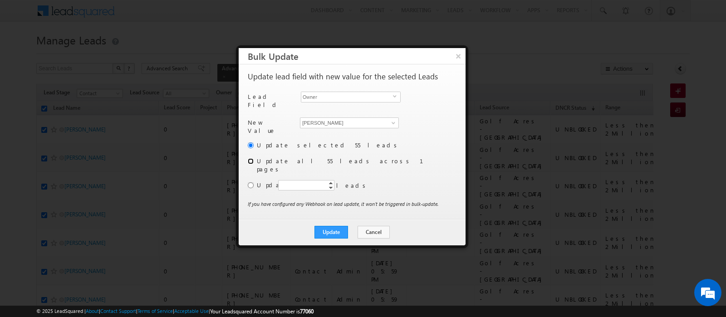
click at [251, 158] on input "radio" at bounding box center [251, 161] width 6 height 6
click at [341, 226] on button "Update" at bounding box center [332, 232] width 34 height 13
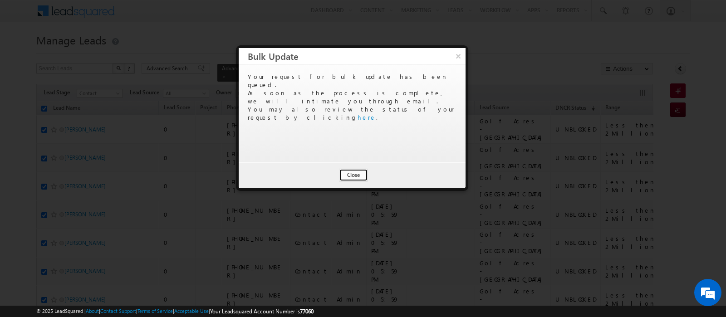
click at [350, 176] on button "Close" at bounding box center [353, 175] width 29 height 13
